Goal: Task Accomplishment & Management: Manage account settings

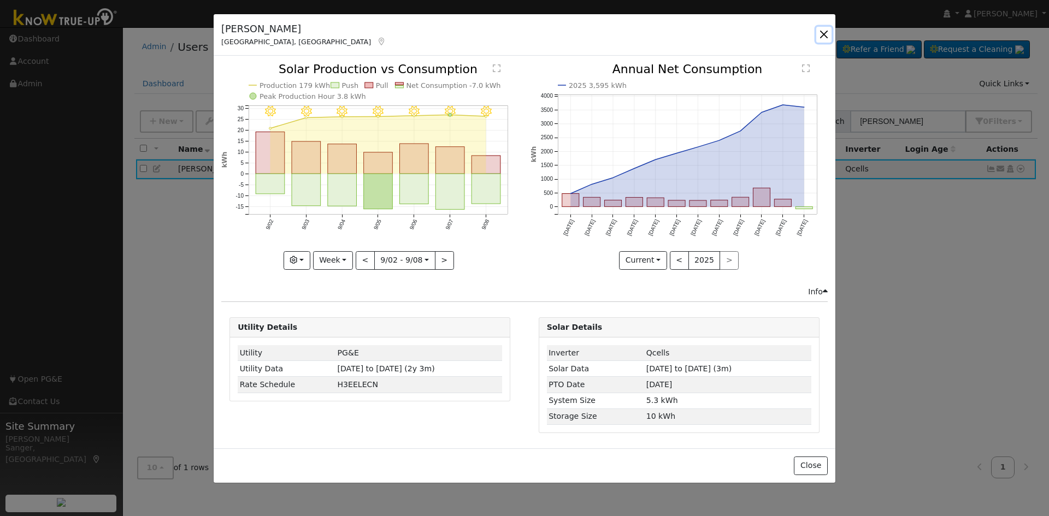
drag, startPoint x: 824, startPoint y: 32, endPoint x: 855, endPoint y: 66, distance: 45.3
click at [824, 32] on button "button" at bounding box center [823, 34] width 15 height 15
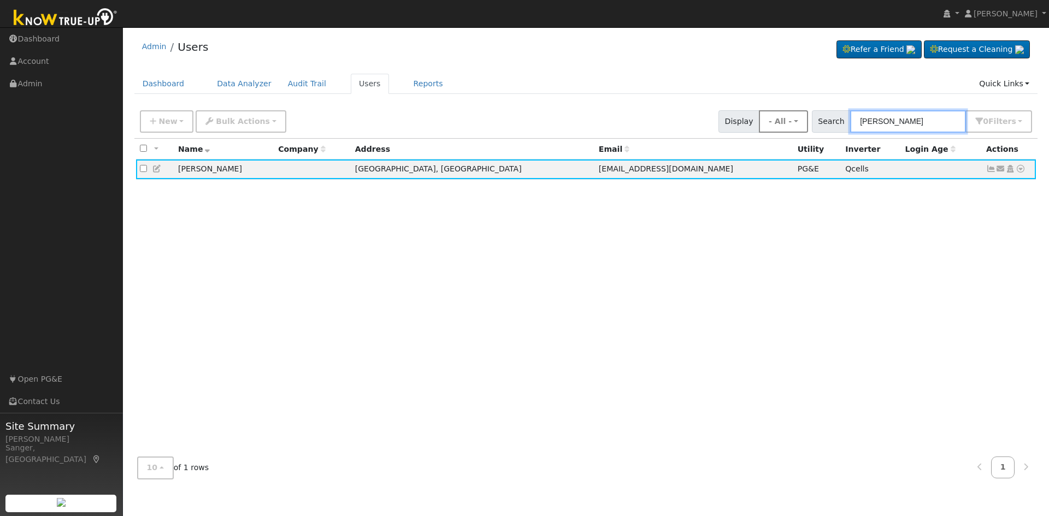
drag, startPoint x: 920, startPoint y: 120, endPoint x: 807, endPoint y: 121, distance: 113.1
click at [807, 121] on div "New Add User Quick Add Quick Connect Quick Convert Lead Bulk Actions Send Email…" at bounding box center [586, 120] width 897 height 26
paste input "[PERSON_NAME]"
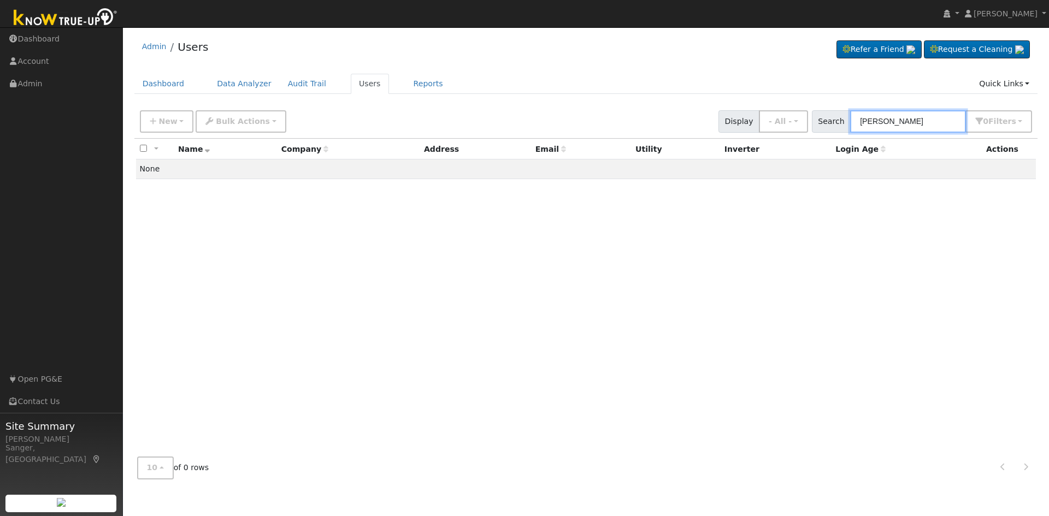
type input "[PERSON_NAME]"
drag, startPoint x: 912, startPoint y: 121, endPoint x: 813, endPoint y: 121, distance: 98.9
click at [813, 121] on div "New Add User Quick Add Quick Connect Quick Convert Lead Bulk Actions Send Email…" at bounding box center [586, 120] width 897 height 26
paste input "[PERSON_NAME]"
type input "[PERSON_NAME]"
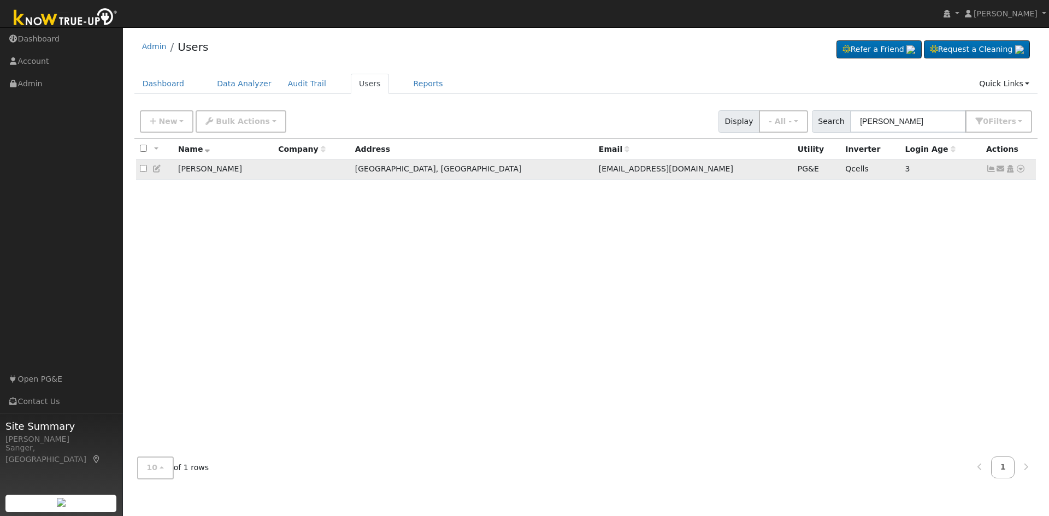
click at [155, 171] on icon at bounding box center [157, 169] width 10 height 8
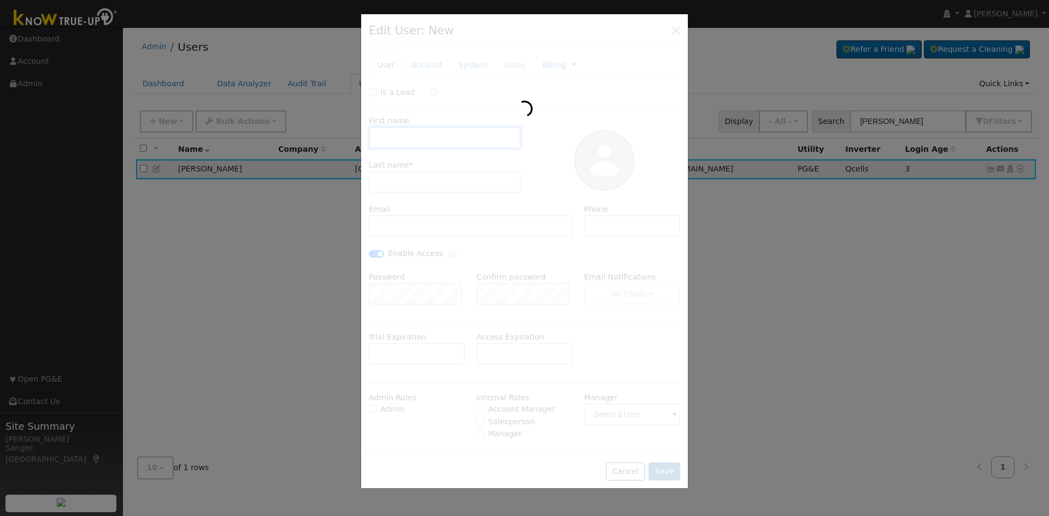
type input "[DATE]"
type input "[PERSON_NAME]"
type input "[EMAIL_ADDRESS][DOMAIN_NAME]"
type input "[PHONE_NUMBER]"
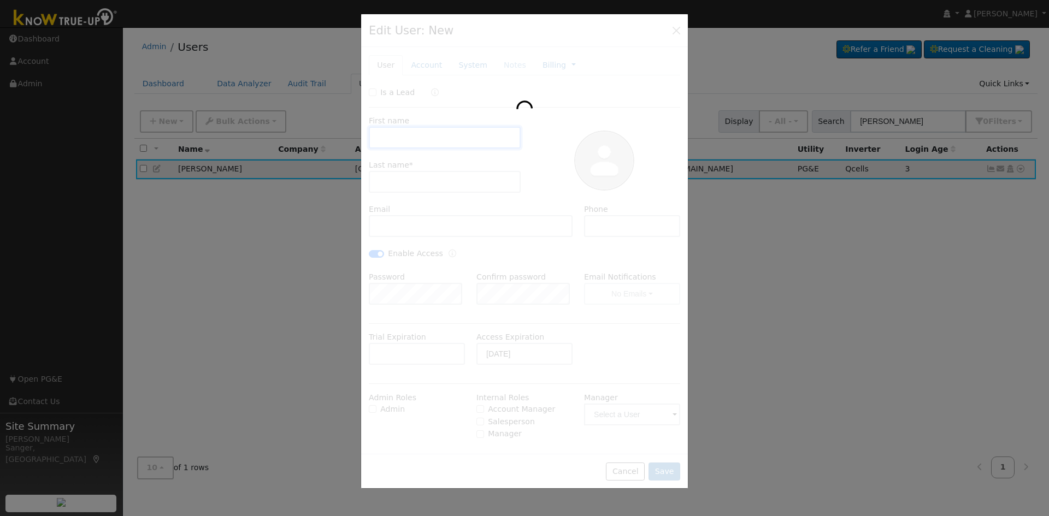
checkbox input "true"
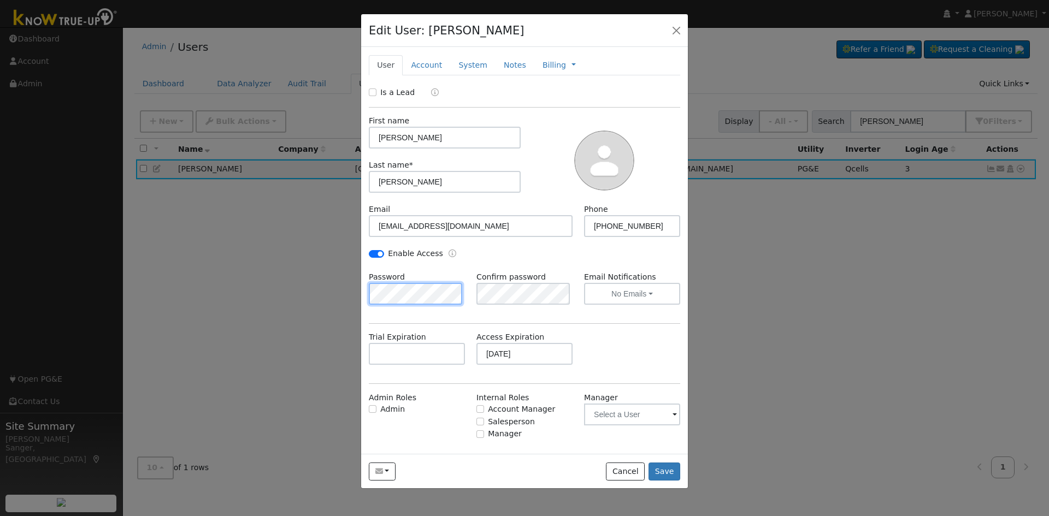
click at [315, 301] on div "Edit User: [PERSON_NAME] Default Account Default Account [STREET_ADDRESS][PERSO…" at bounding box center [524, 258] width 1049 height 516
click at [650, 295] on button "No Emails" at bounding box center [632, 294] width 96 height 22
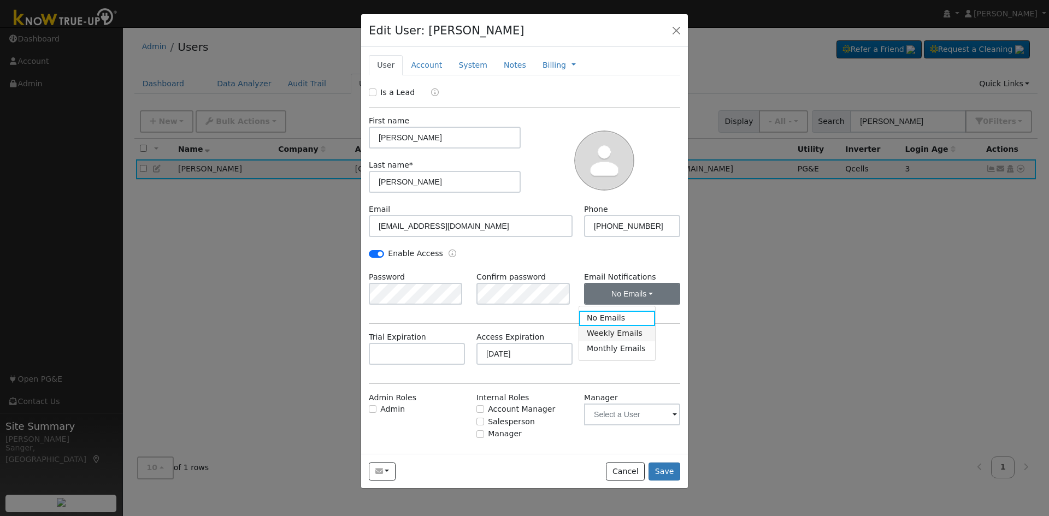
click at [626, 332] on link "Weekly Emails" at bounding box center [617, 333] width 76 height 15
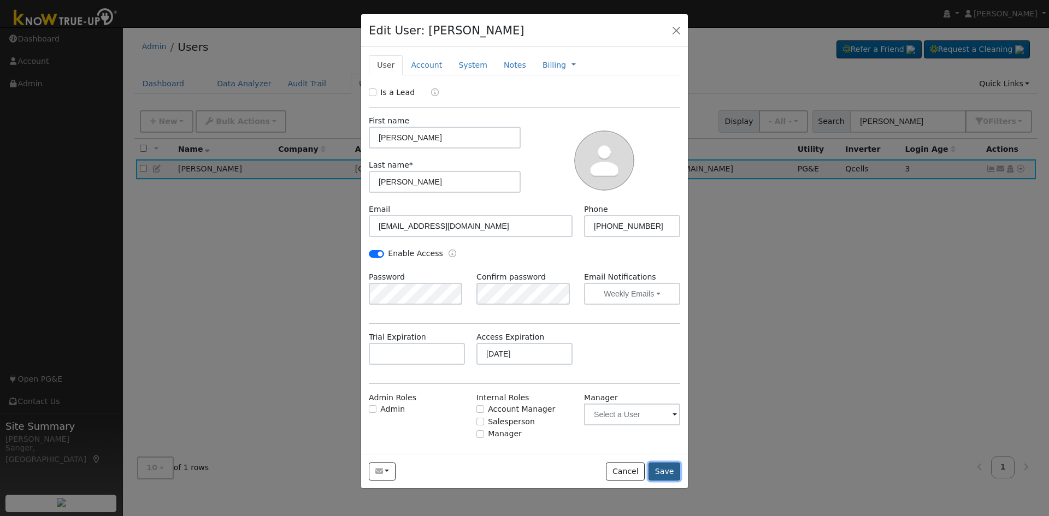
click at [669, 472] on button "Save" at bounding box center [665, 472] width 32 height 19
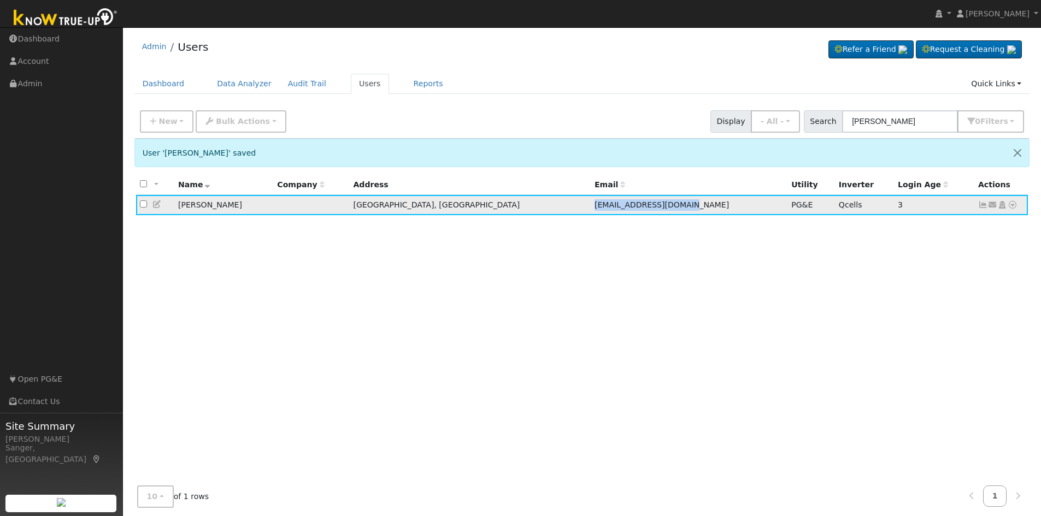
drag, startPoint x: 626, startPoint y: 206, endPoint x: 537, endPoint y: 207, distance: 88.5
click at [591, 207] on td "[EMAIL_ADDRESS][DOMAIN_NAME]" at bounding box center [689, 205] width 197 height 20
copy span "[EMAIL_ADDRESS][DOMAIN_NAME]"
click at [922, 120] on input "[PERSON_NAME]" at bounding box center [900, 121] width 116 height 22
drag, startPoint x: 922, startPoint y: 120, endPoint x: 772, endPoint y: 121, distance: 150.3
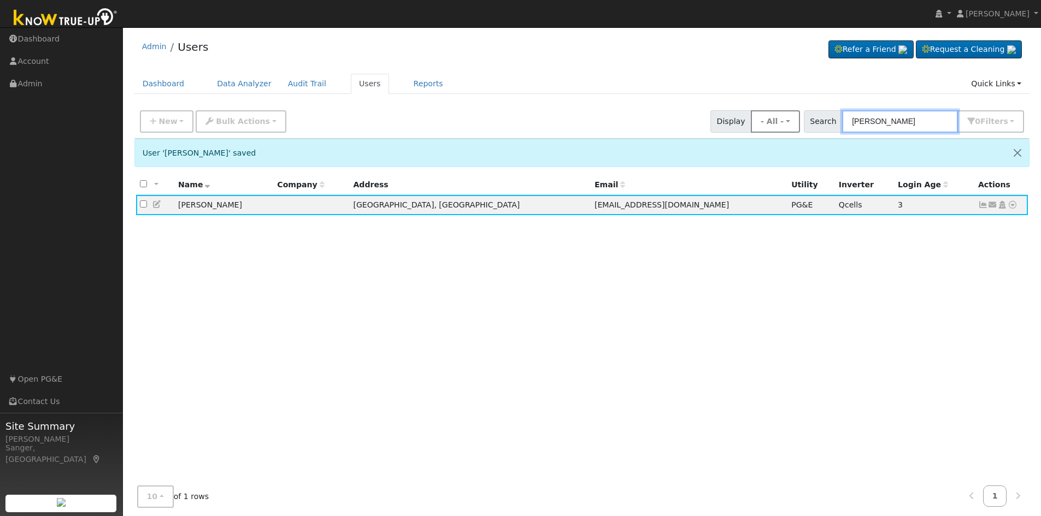
click at [772, 121] on div "New Add User Quick Add Quick Connect Quick Convert Lead Bulk Actions Send Email…" at bounding box center [582, 120] width 889 height 26
paste input "[EMAIL_ADDRESS][DOMAIN_NAME]"
type input "[EMAIL_ADDRESS][DOMAIN_NAME]"
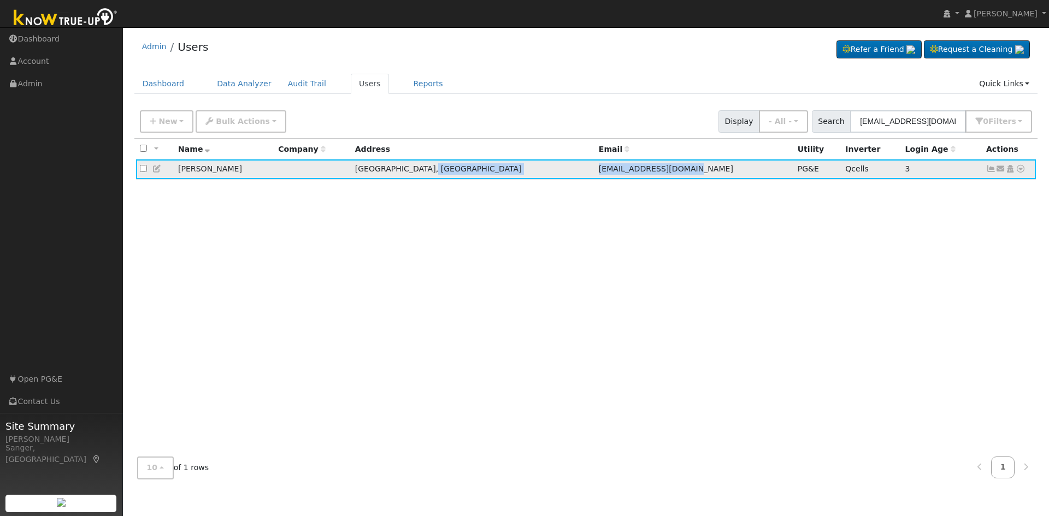
drag, startPoint x: 628, startPoint y: 169, endPoint x: 534, endPoint y: 169, distance: 93.5
click at [534, 169] on tr "[PERSON_NAME][GEOGRAPHIC_DATA], [GEOGRAPHIC_DATA] [EMAIL_ADDRESS][DOMAIN_NAME] …" at bounding box center [586, 170] width 901 height 20
copy tr "[EMAIL_ADDRESS][DOMAIN_NAME]"
click at [155, 169] on icon at bounding box center [157, 169] width 10 height 8
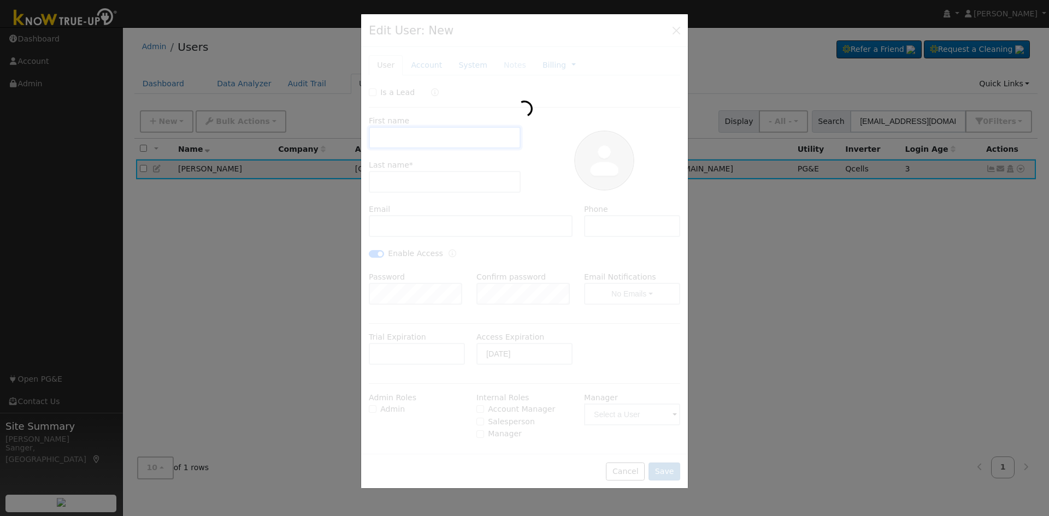
type input "[PERSON_NAME]"
type input "[EMAIL_ADDRESS][DOMAIN_NAME]"
type input "[PHONE_NUMBER]"
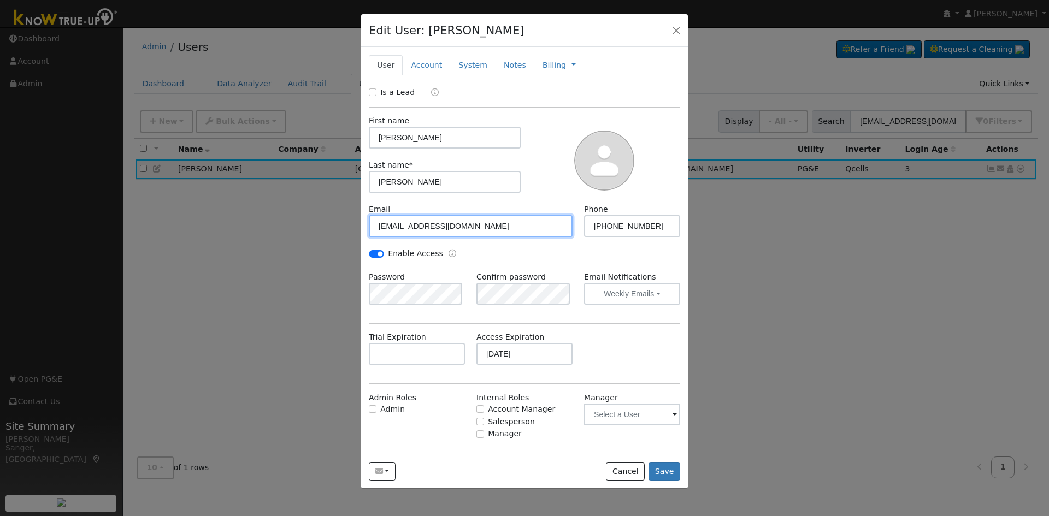
click at [476, 227] on input "[EMAIL_ADDRESS][DOMAIN_NAME]" at bounding box center [471, 226] width 204 height 22
type input "[EMAIL_ADDRESS][DOMAIN_NAME]"
click at [669, 471] on button "Save" at bounding box center [665, 472] width 32 height 19
